Goal: Task Accomplishment & Management: Complete application form

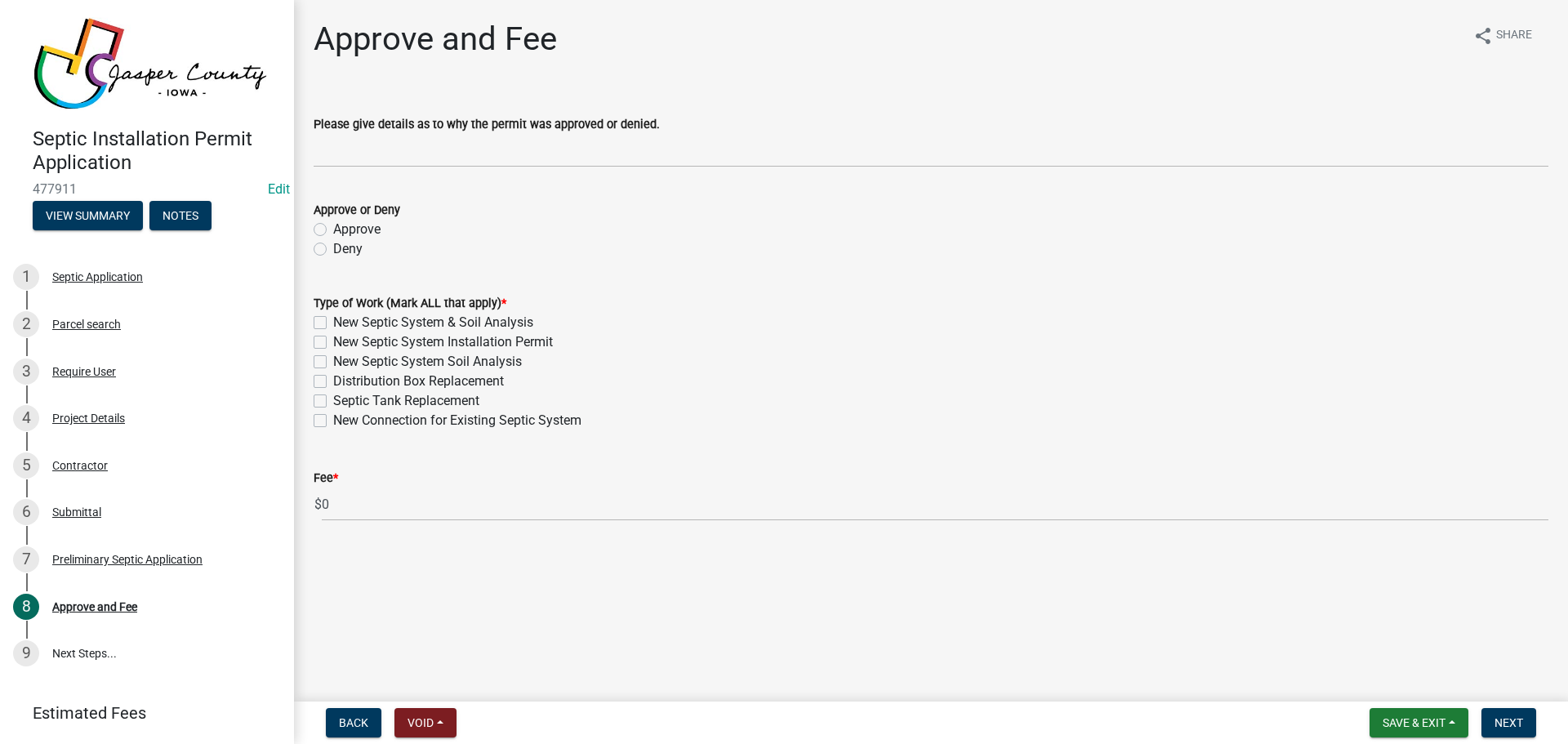
click at [333, 228] on label "Approve" at bounding box center [357, 229] width 48 height 19
click at [333, 228] on input "Approve" at bounding box center [338, 225] width 11 height 11
radio input "true"
click at [333, 318] on label "New Septic System & Soil Analysis" at bounding box center [433, 322] width 200 height 19
click at [333, 318] on input "New Septic System & Soil Analysis" at bounding box center [338, 318] width 11 height 11
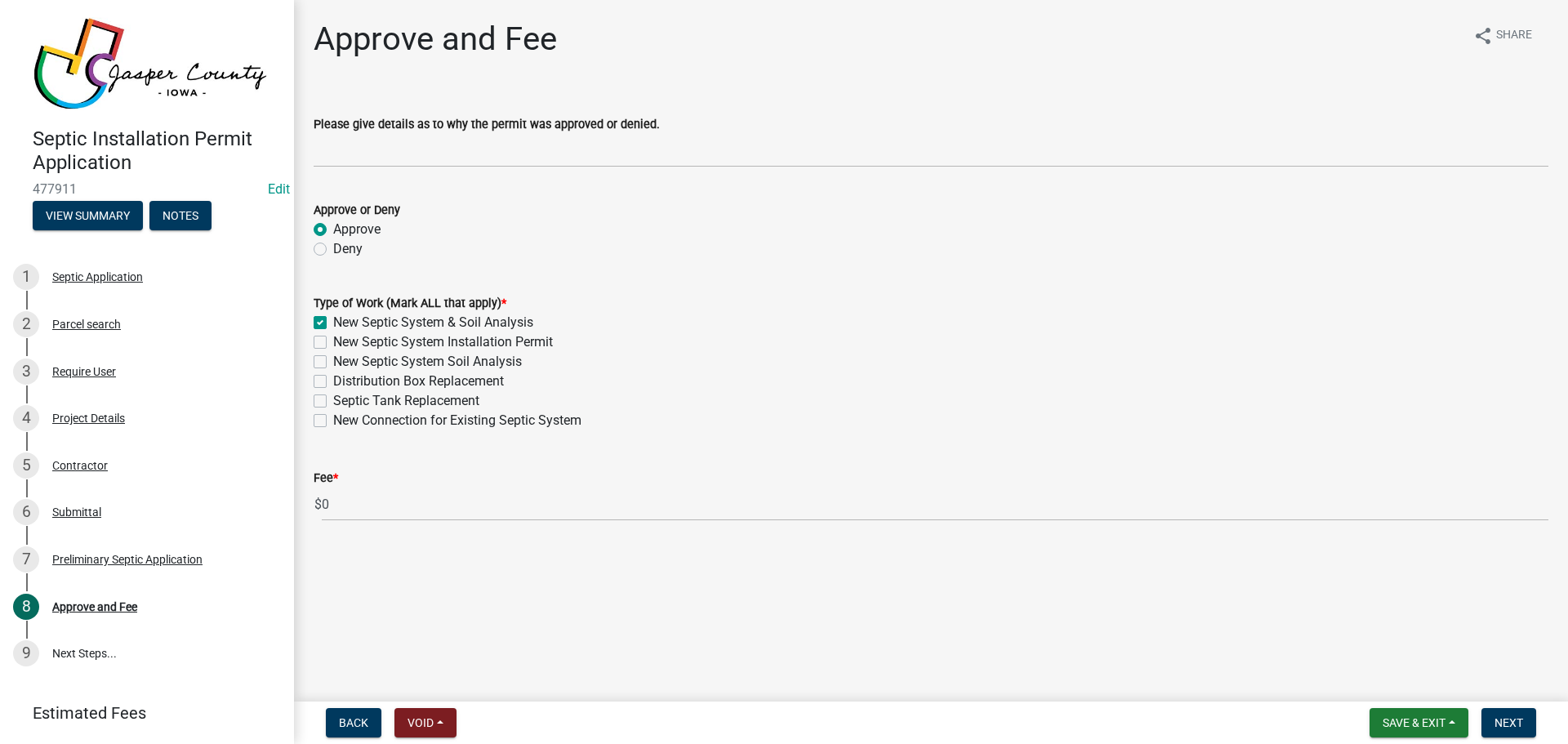
checkbox input "true"
checkbox input "false"
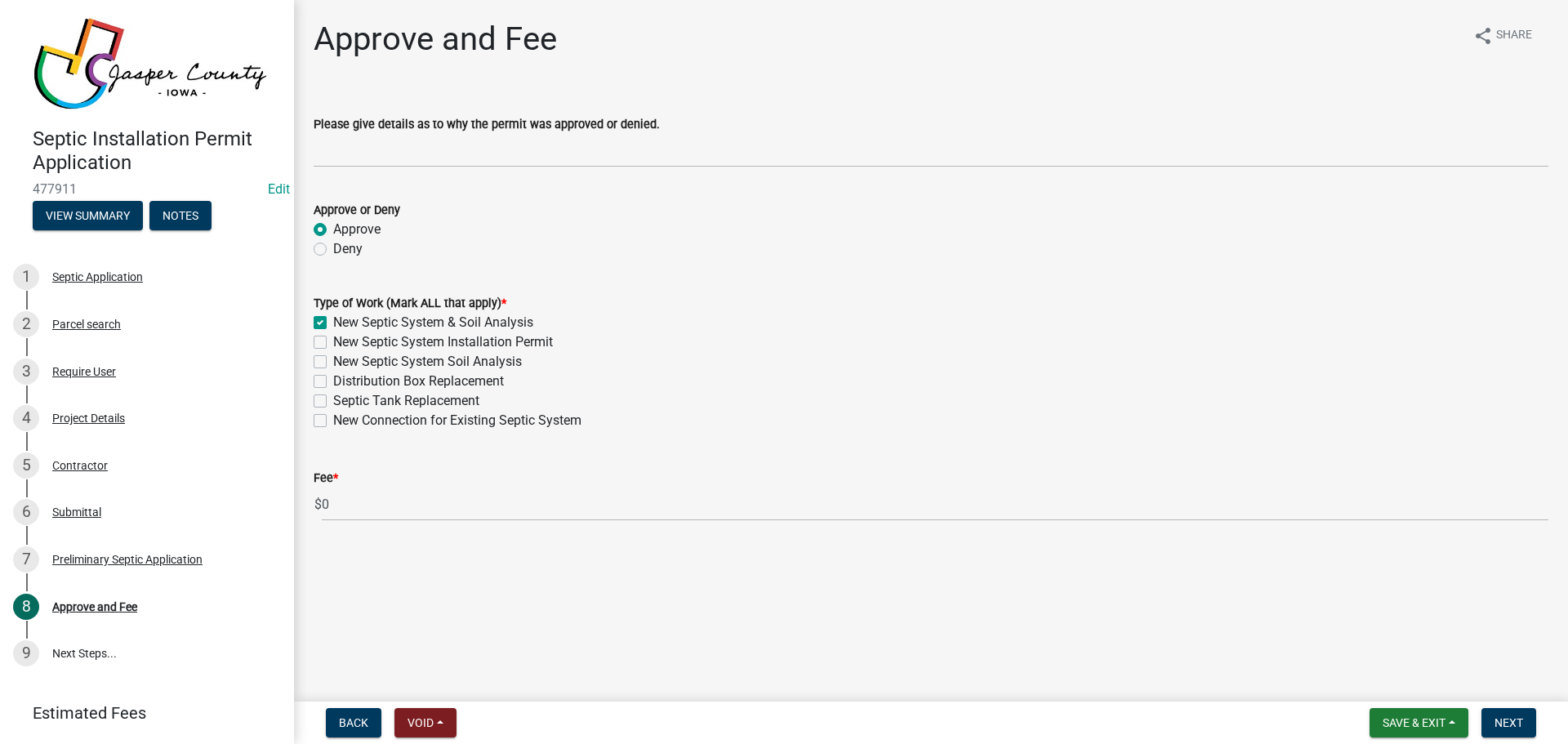
checkbox input "false"
click at [1413, 722] on span "Save & Exit" at bounding box center [1414, 723] width 63 height 13
click at [1444, 723] on span "Save & Exit" at bounding box center [1414, 723] width 63 height 13
click at [1493, 722] on button "Next" at bounding box center [1509, 722] width 55 height 29
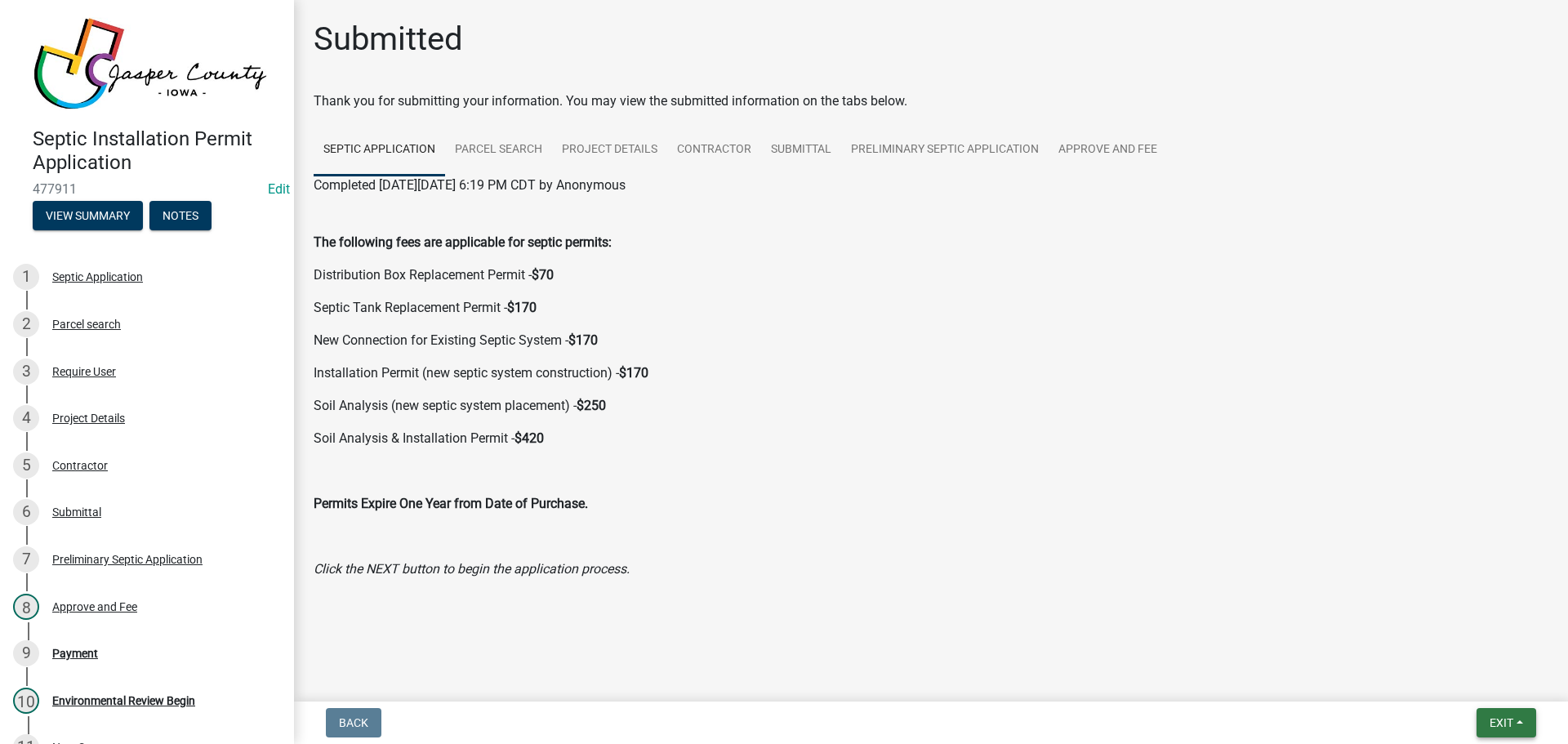
click at [1490, 722] on span "Exit" at bounding box center [1501, 723] width 23 height 13
click at [1452, 676] on button "Save & Exit" at bounding box center [1471, 680] width 131 height 39
